Goal: Transaction & Acquisition: Download file/media

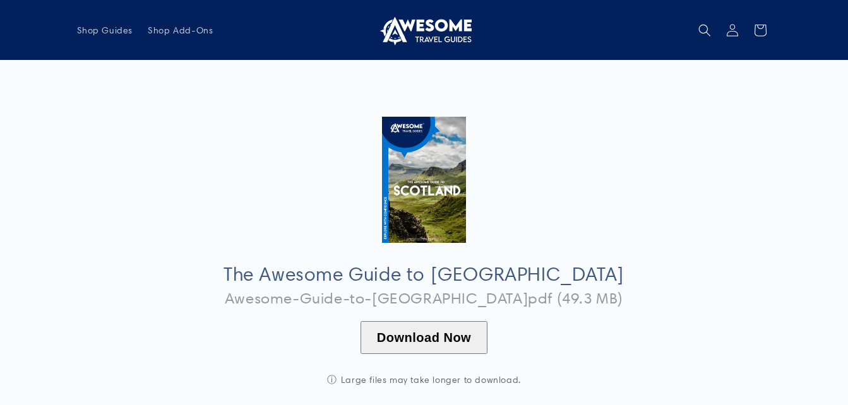
click at [446, 332] on button "Download Now" at bounding box center [424, 337] width 127 height 33
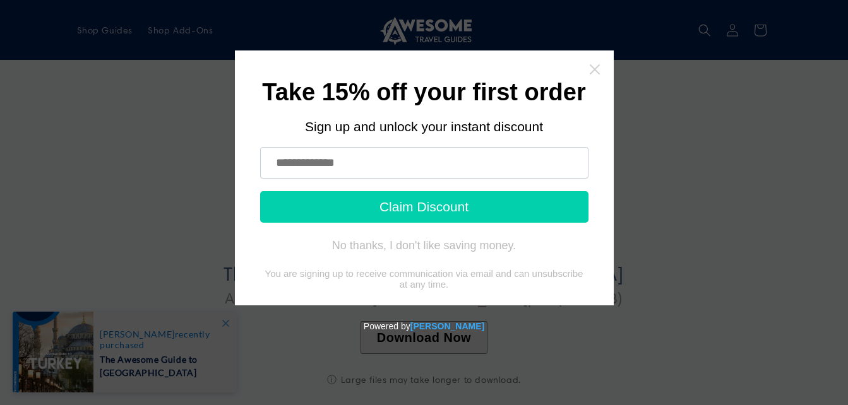
click at [596, 71] on icon "Close widget" at bounding box center [594, 69] width 10 height 10
